Goal: Find specific page/section: Find specific page/section

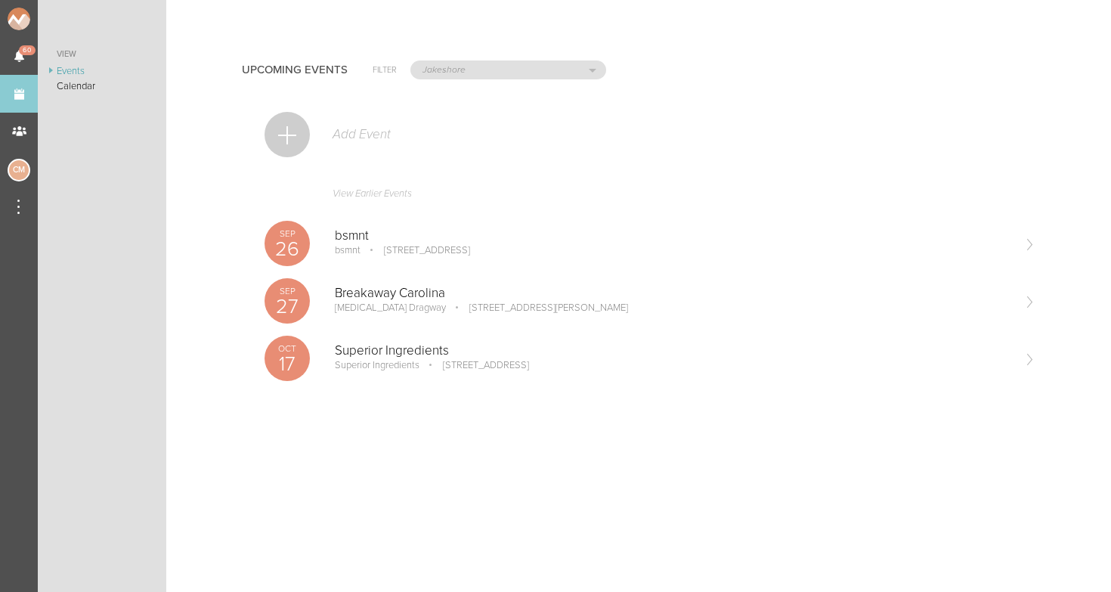
select select "1884"
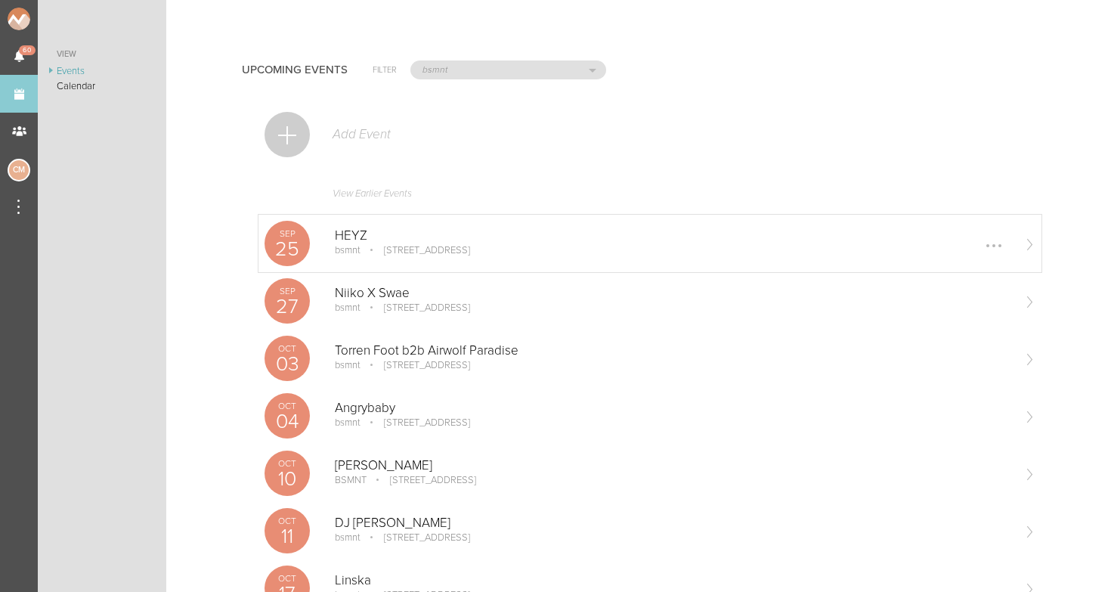
click at [370, 231] on p "HEYZ" at bounding box center [673, 235] width 676 height 15
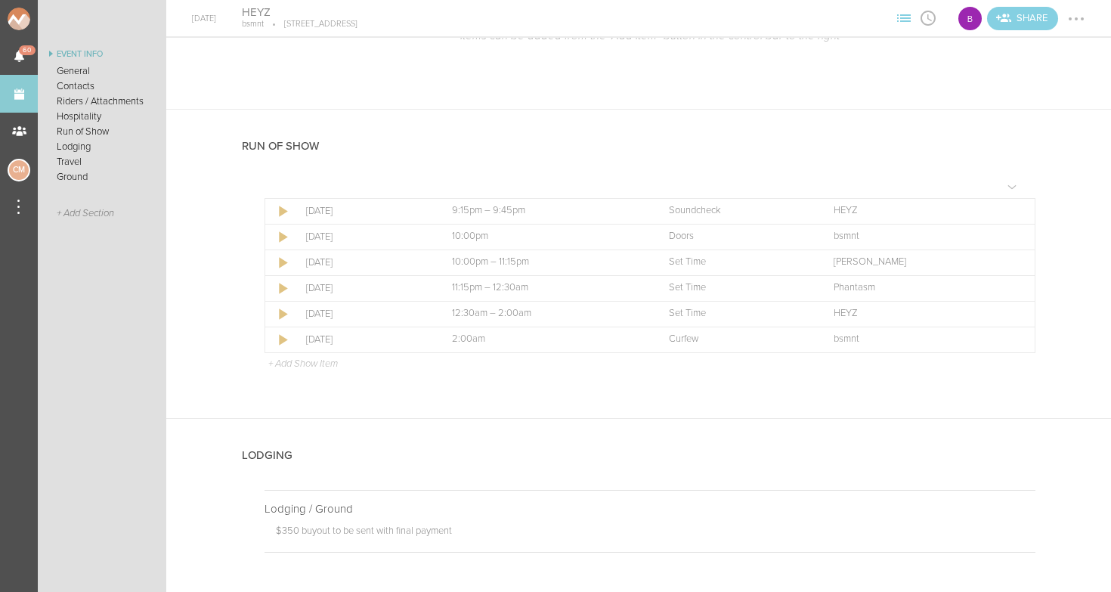
scroll to position [1127, 0]
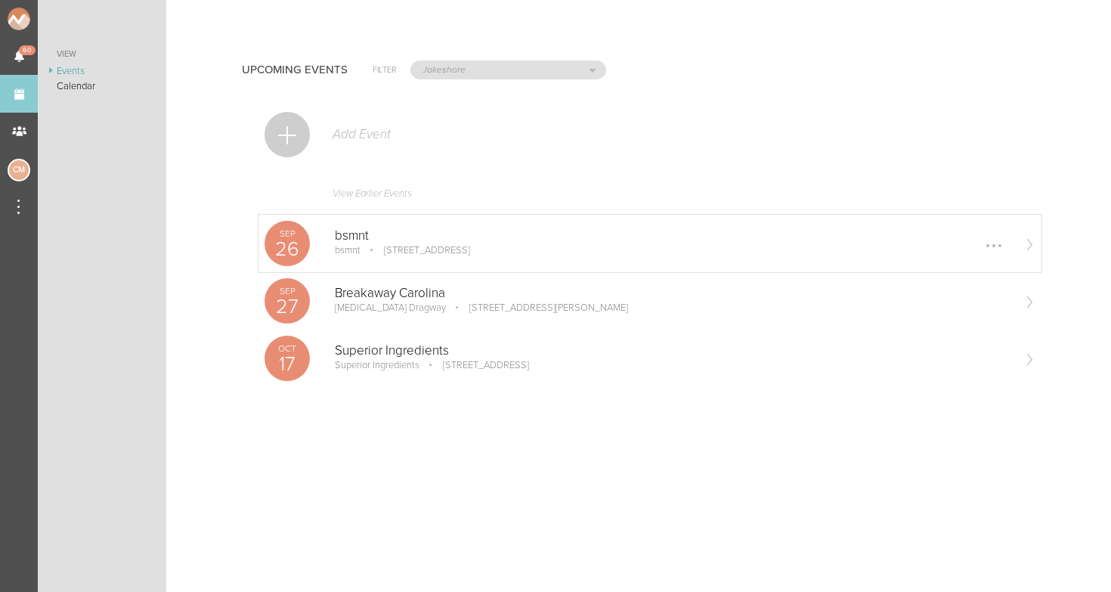
click at [372, 246] on p "[STREET_ADDRESS]" at bounding box center [416, 250] width 107 height 12
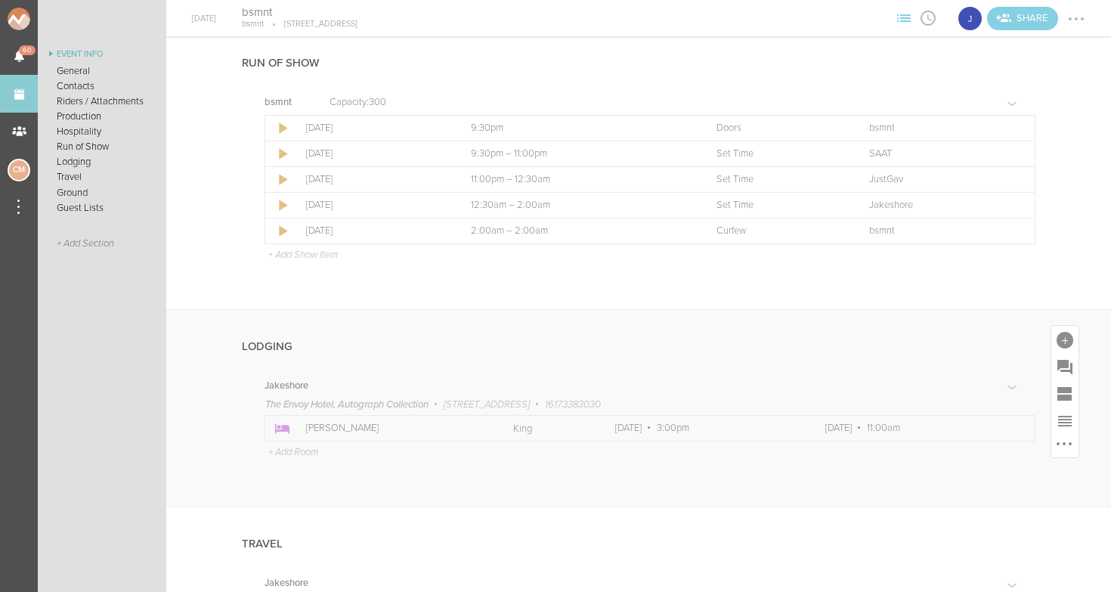
scroll to position [1202, 0]
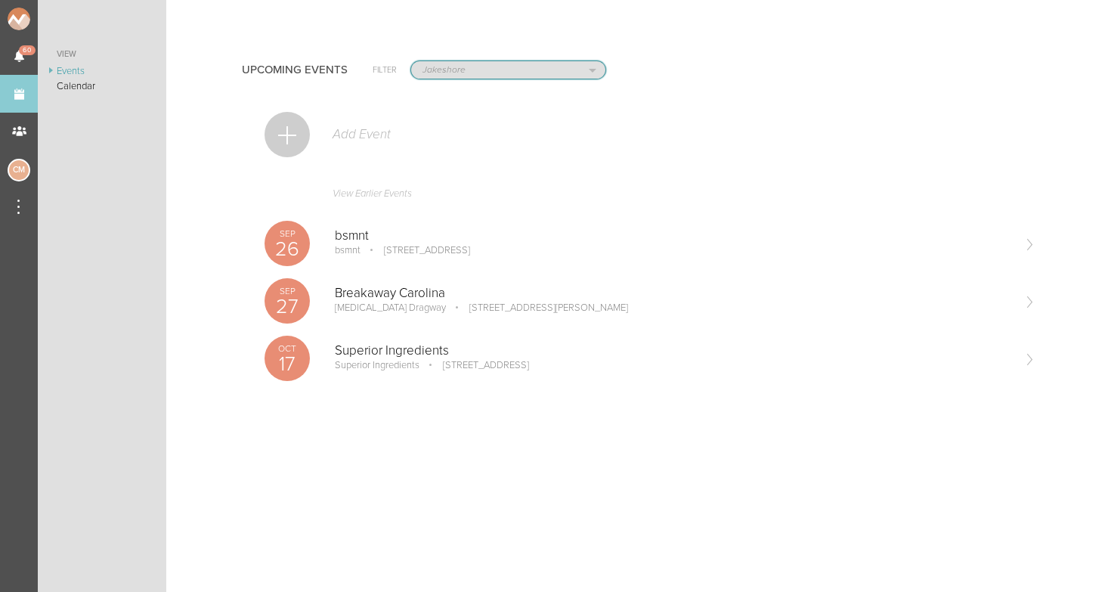
select select "1884"
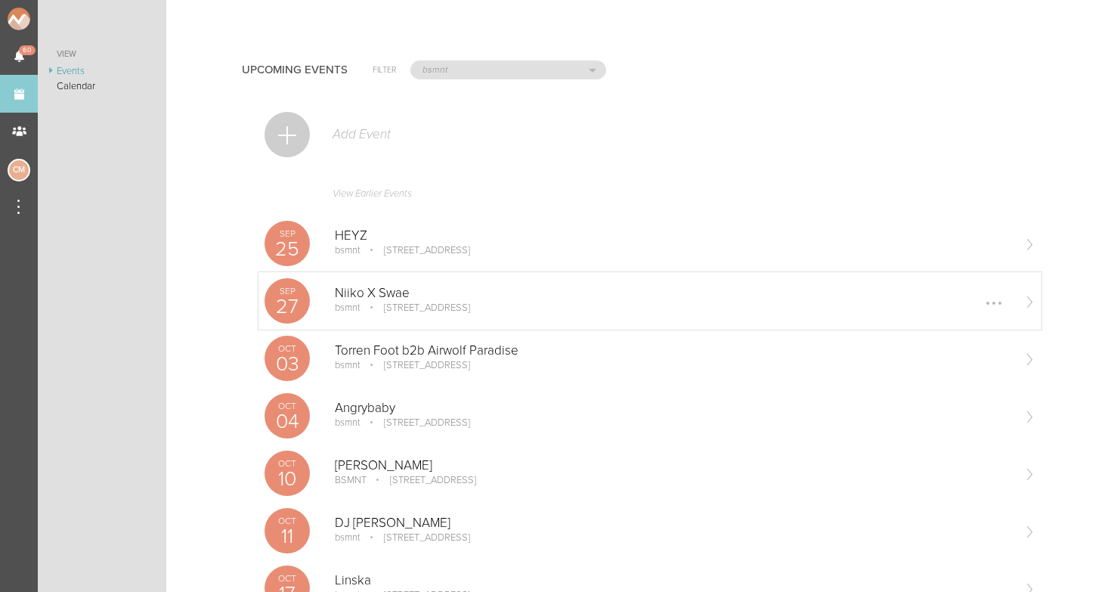
click at [376, 314] on div "Niiko X Swae bsmnt 100 Stuart St Boston, MA Edit Remove" at bounding box center [673, 301] width 676 height 30
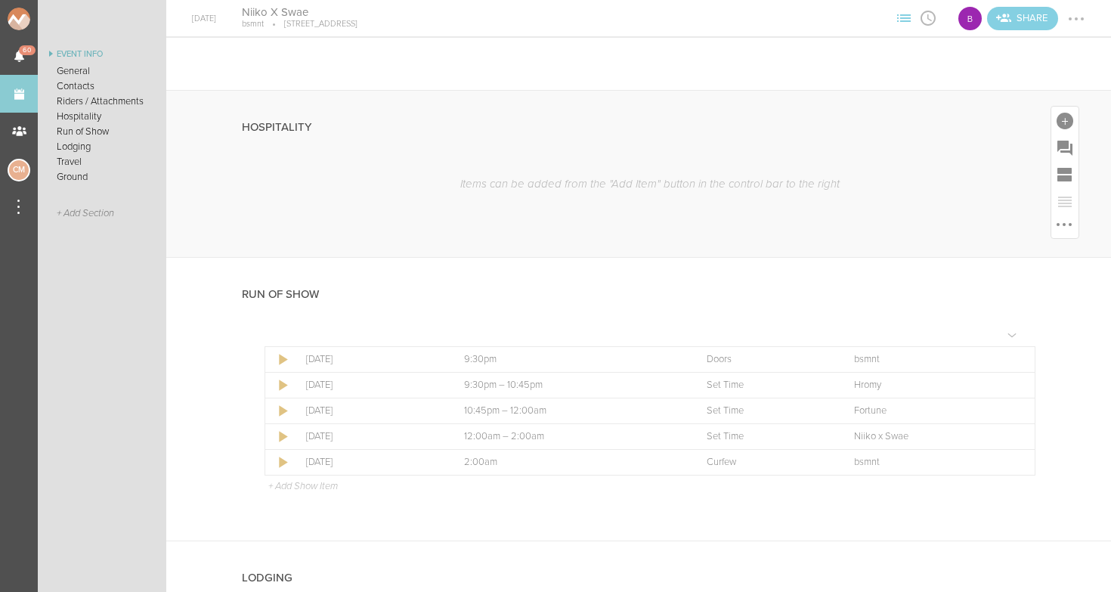
scroll to position [854, 0]
